Goal: Answer question/provide support: Share knowledge or assist other users

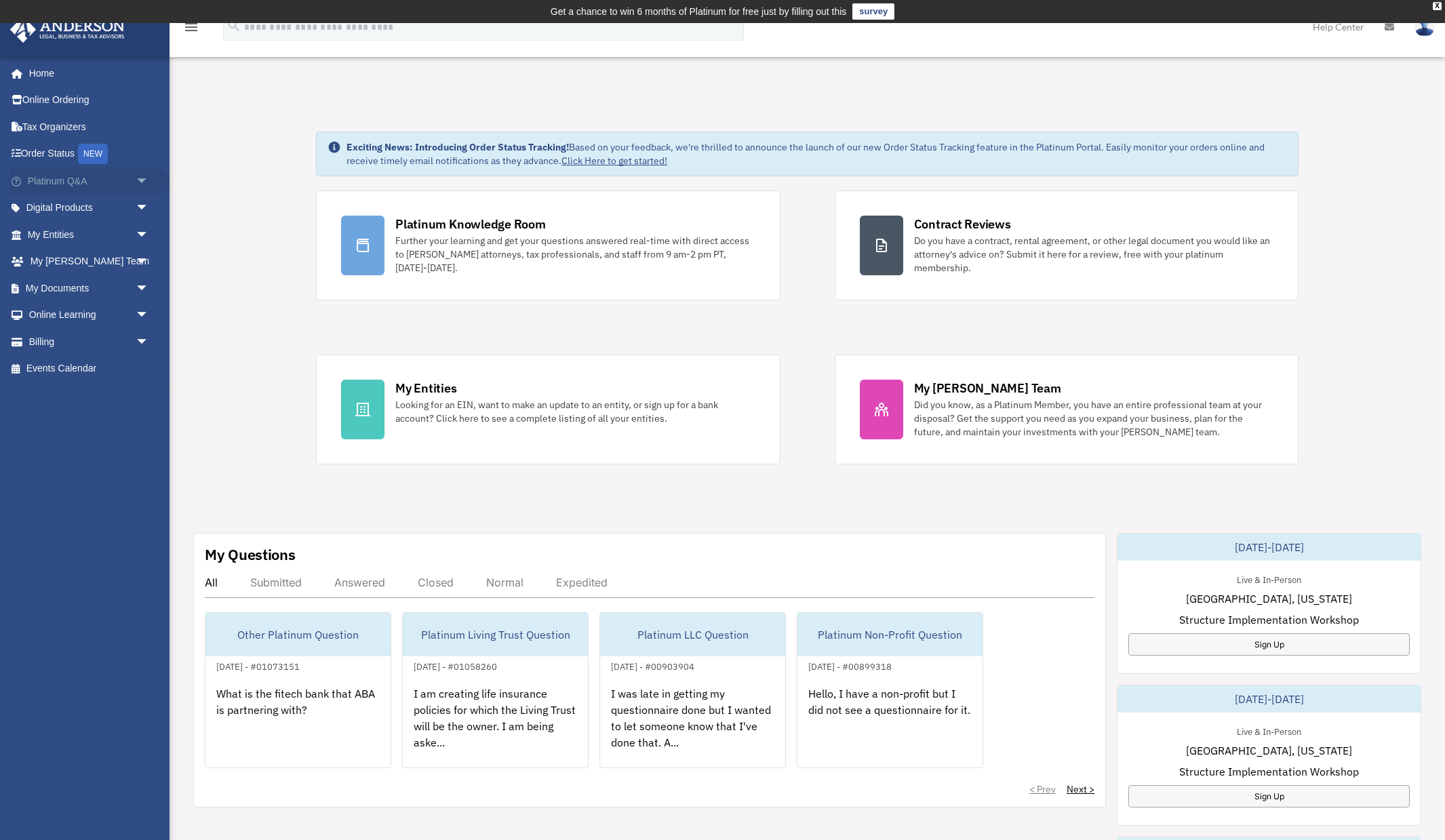
click at [78, 177] on link "Platinum Q&A arrow_drop_down" at bounding box center [89, 180] width 160 height 27
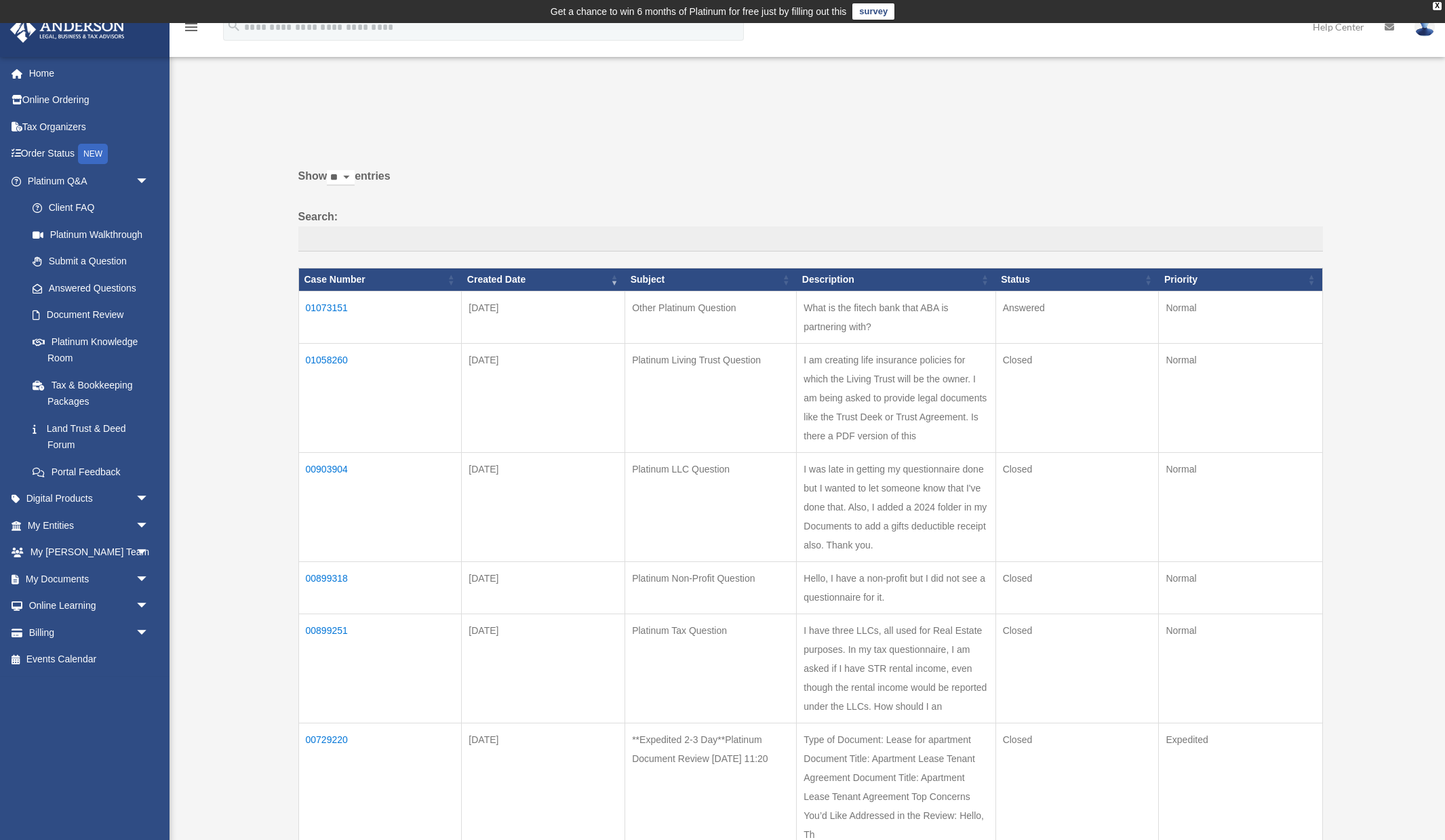
click at [331, 307] on td "01073151" at bounding box center [380, 317] width 164 height 52
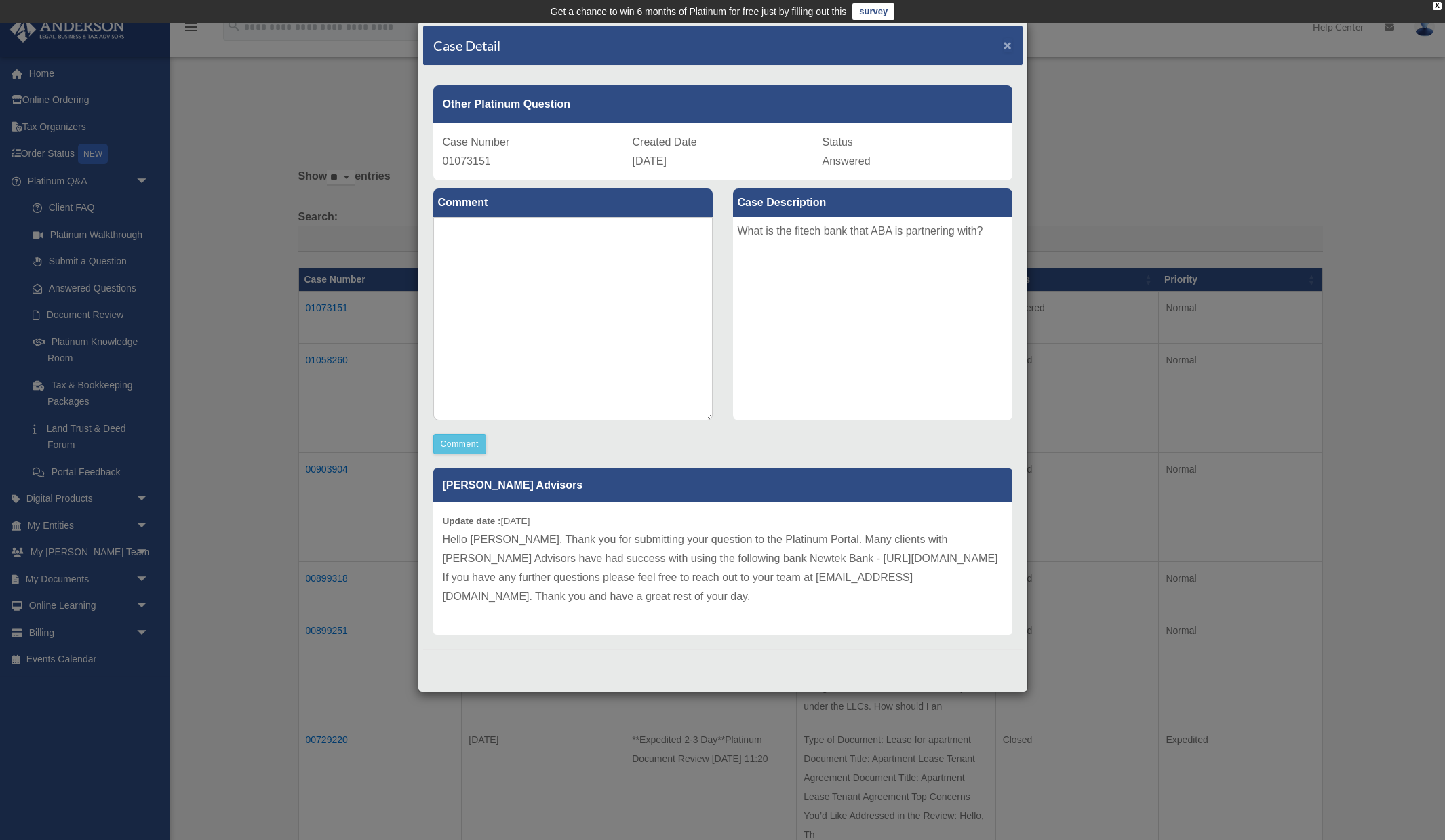
click at [1010, 47] on span "×" at bounding box center [1009, 44] width 9 height 16
